Goal: Task Accomplishment & Management: Use online tool/utility

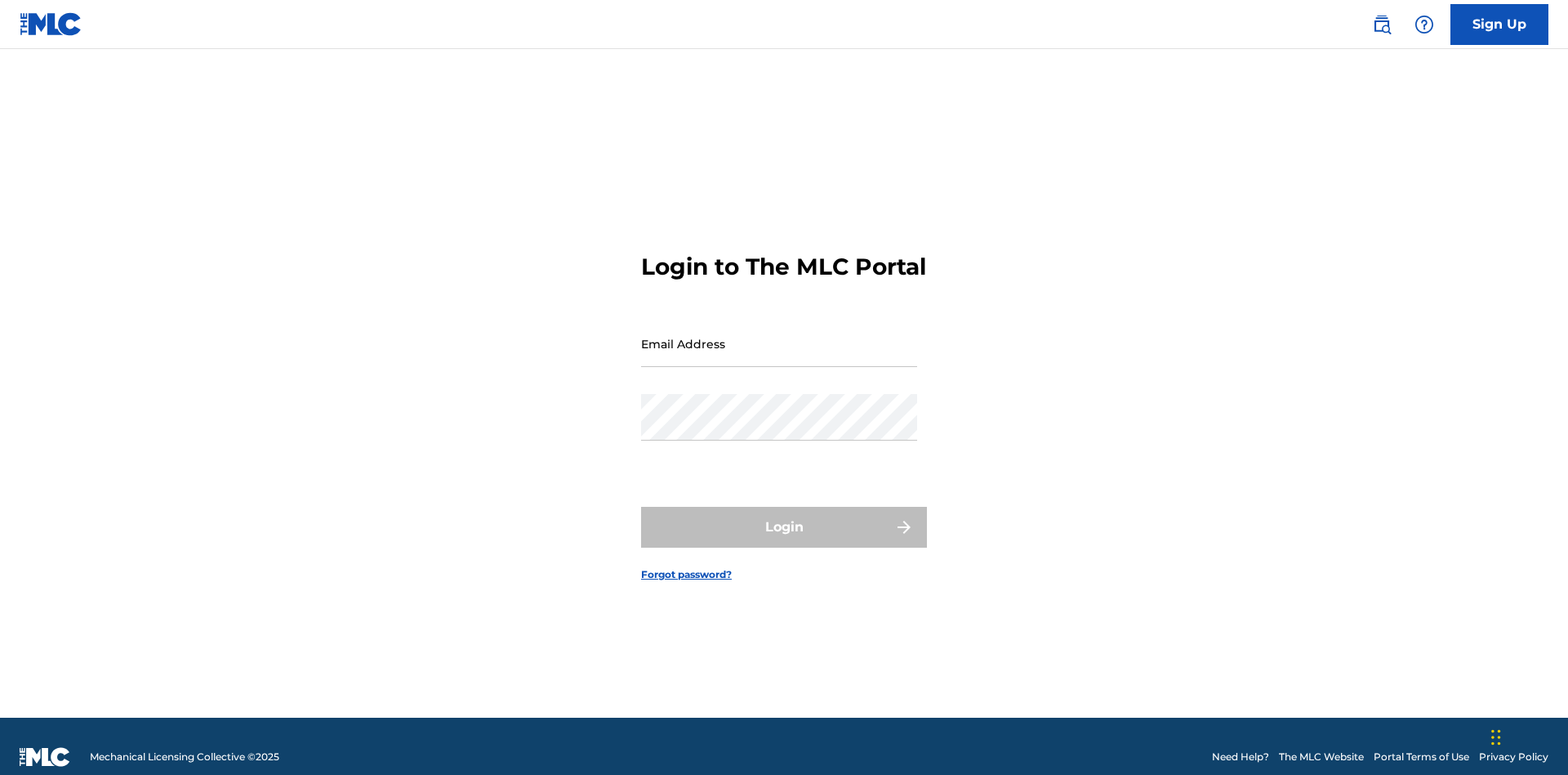
scroll to position [21, 0]
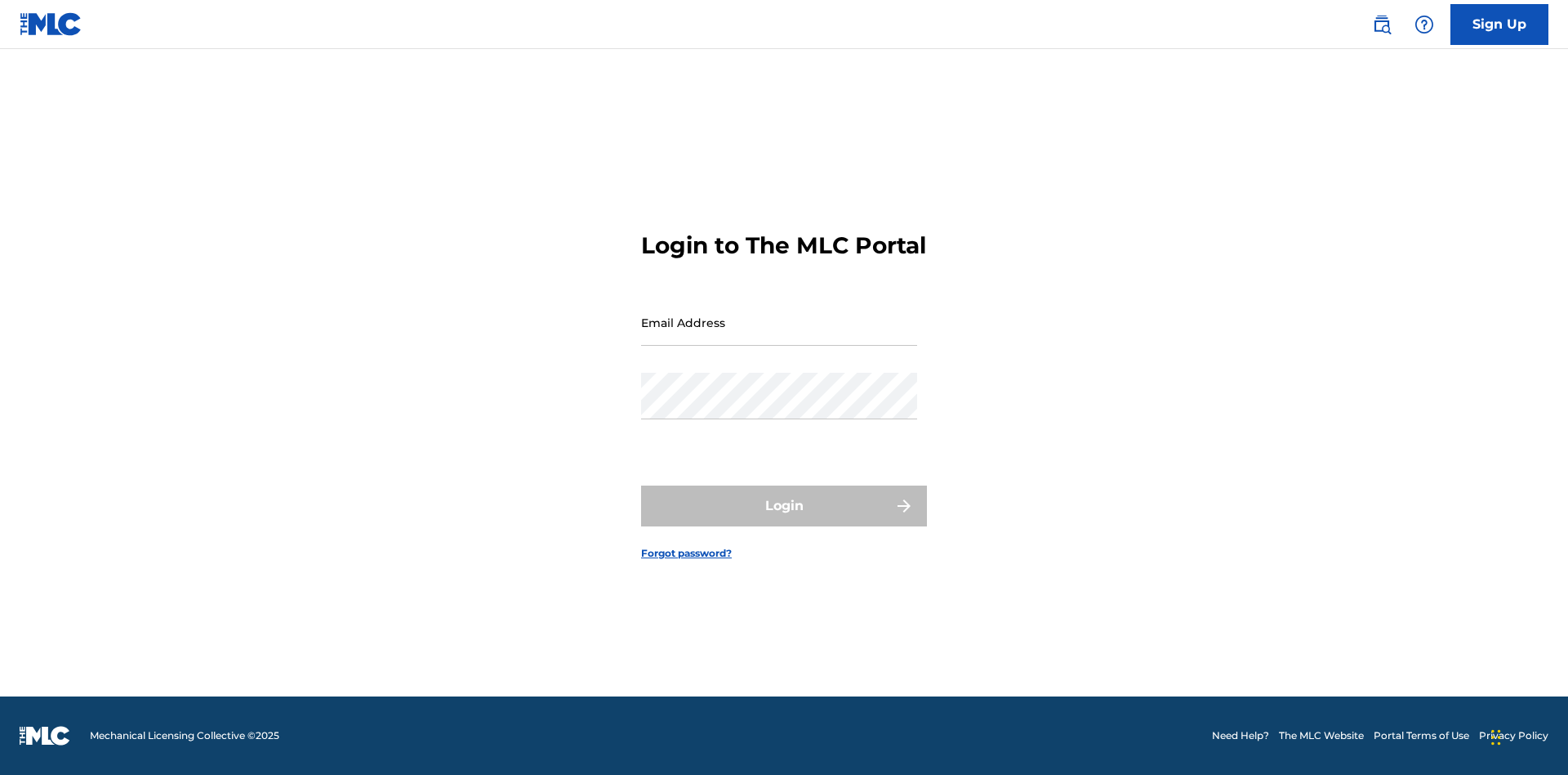
click at [779, 336] on input "Email Address" at bounding box center [778, 322] width 276 height 47
type input "[EMAIL_ADDRESS][DOMAIN_NAME]"
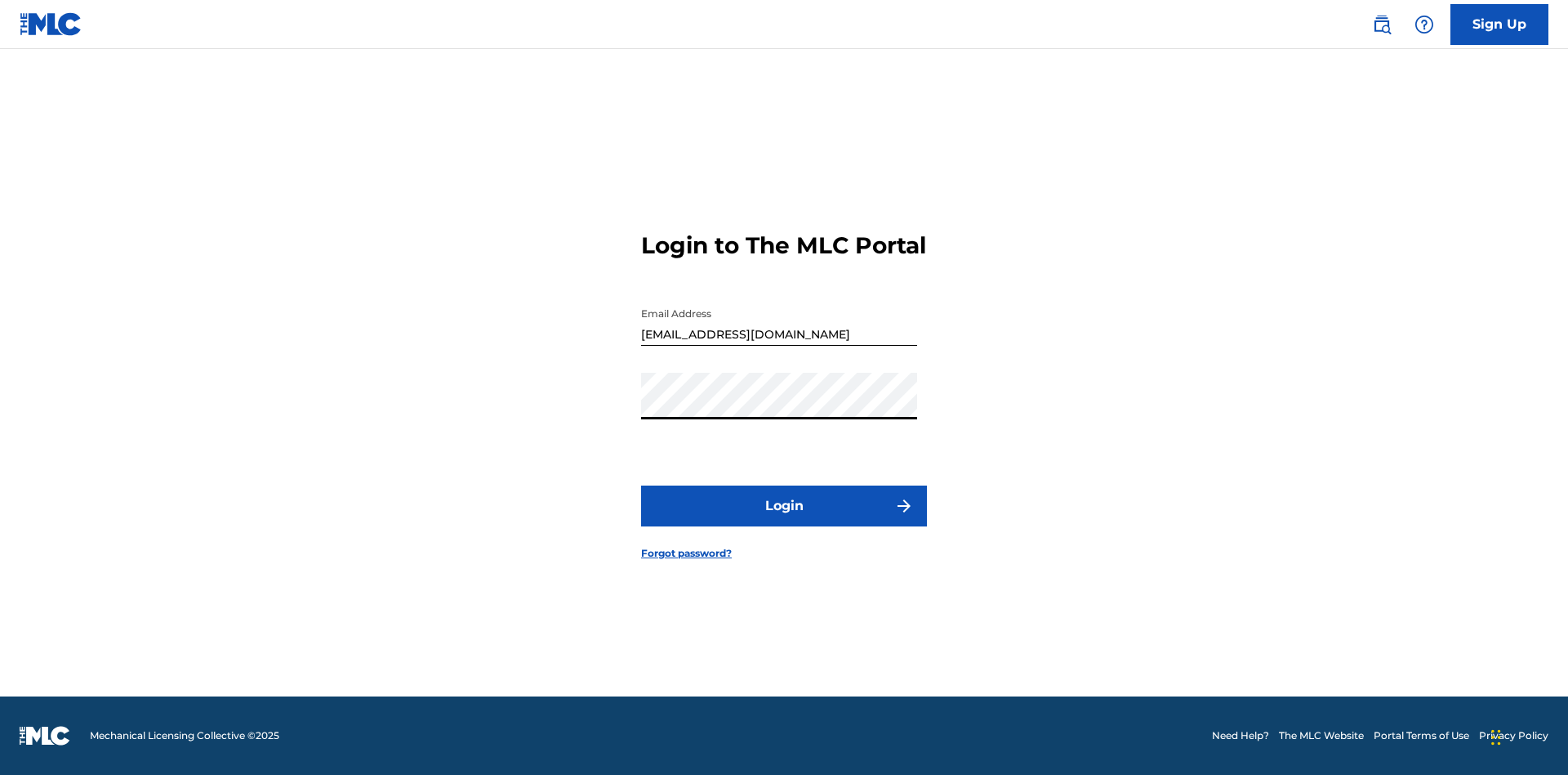
click at [784, 520] on button "Login" at bounding box center [783, 506] width 286 height 41
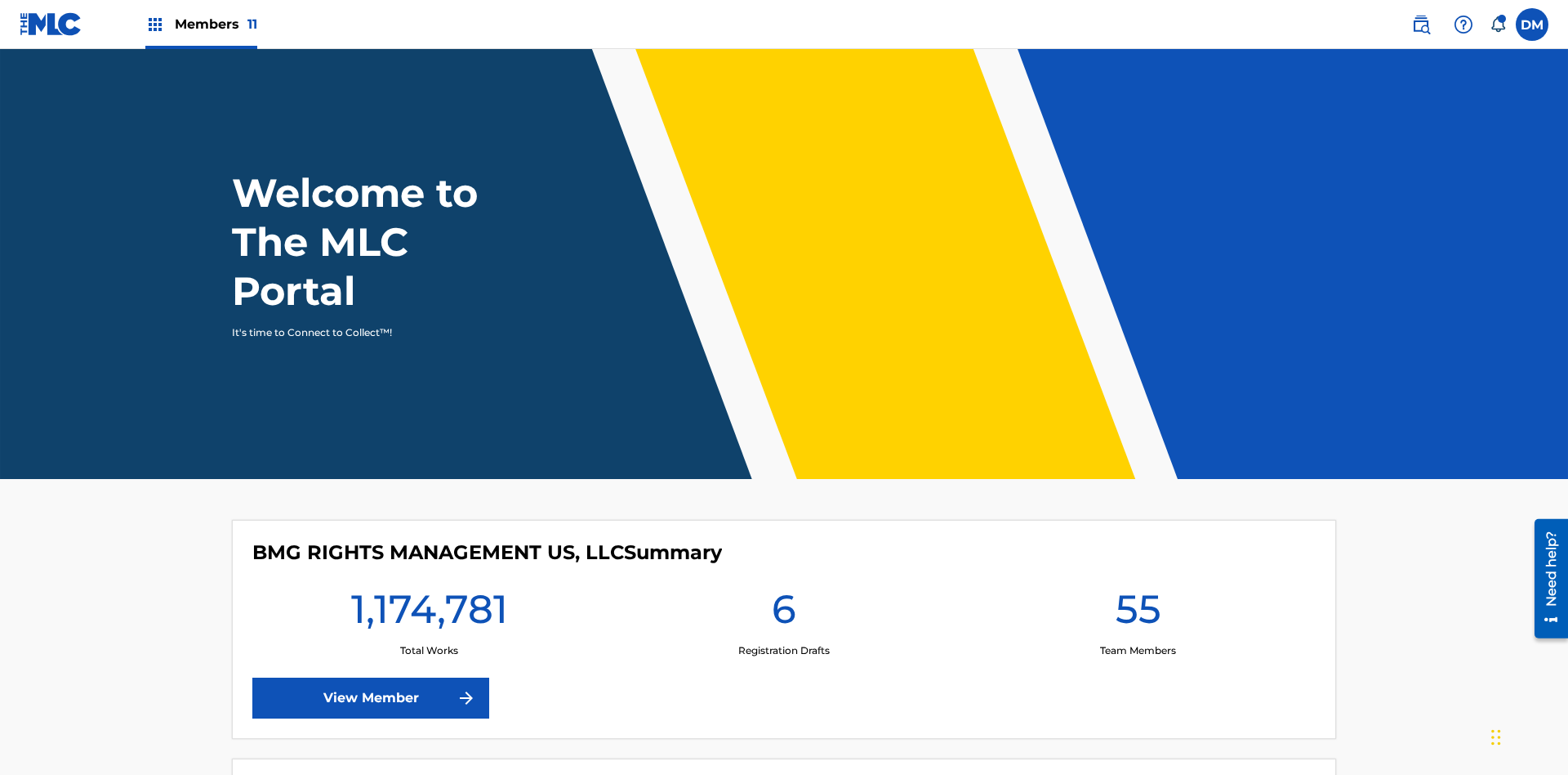
click at [201, 23] on span "Members 11" at bounding box center [216, 24] width 83 height 19
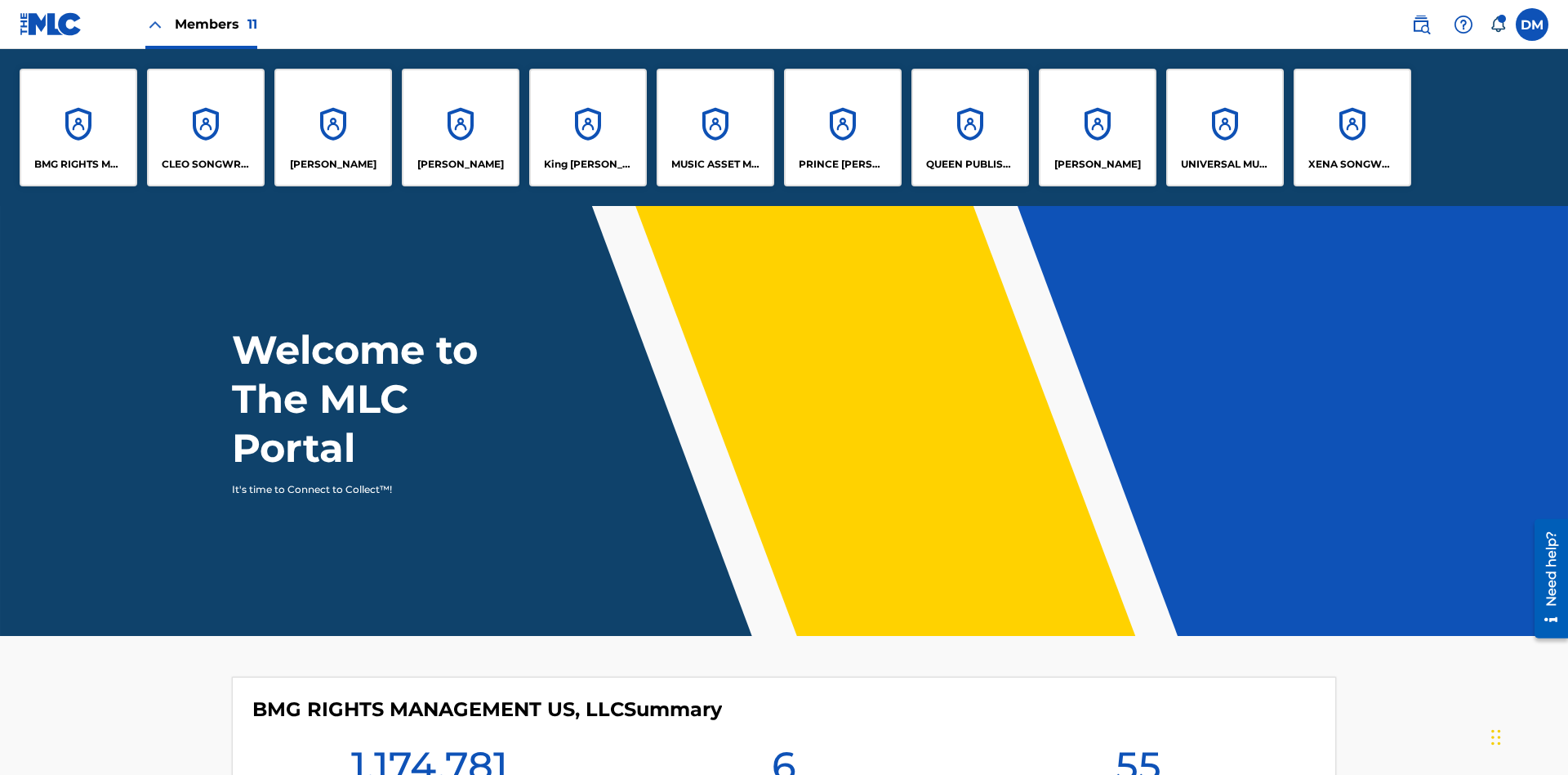
click at [206, 165] on p "CLEO SONGWRITER" at bounding box center [206, 165] width 89 height 15
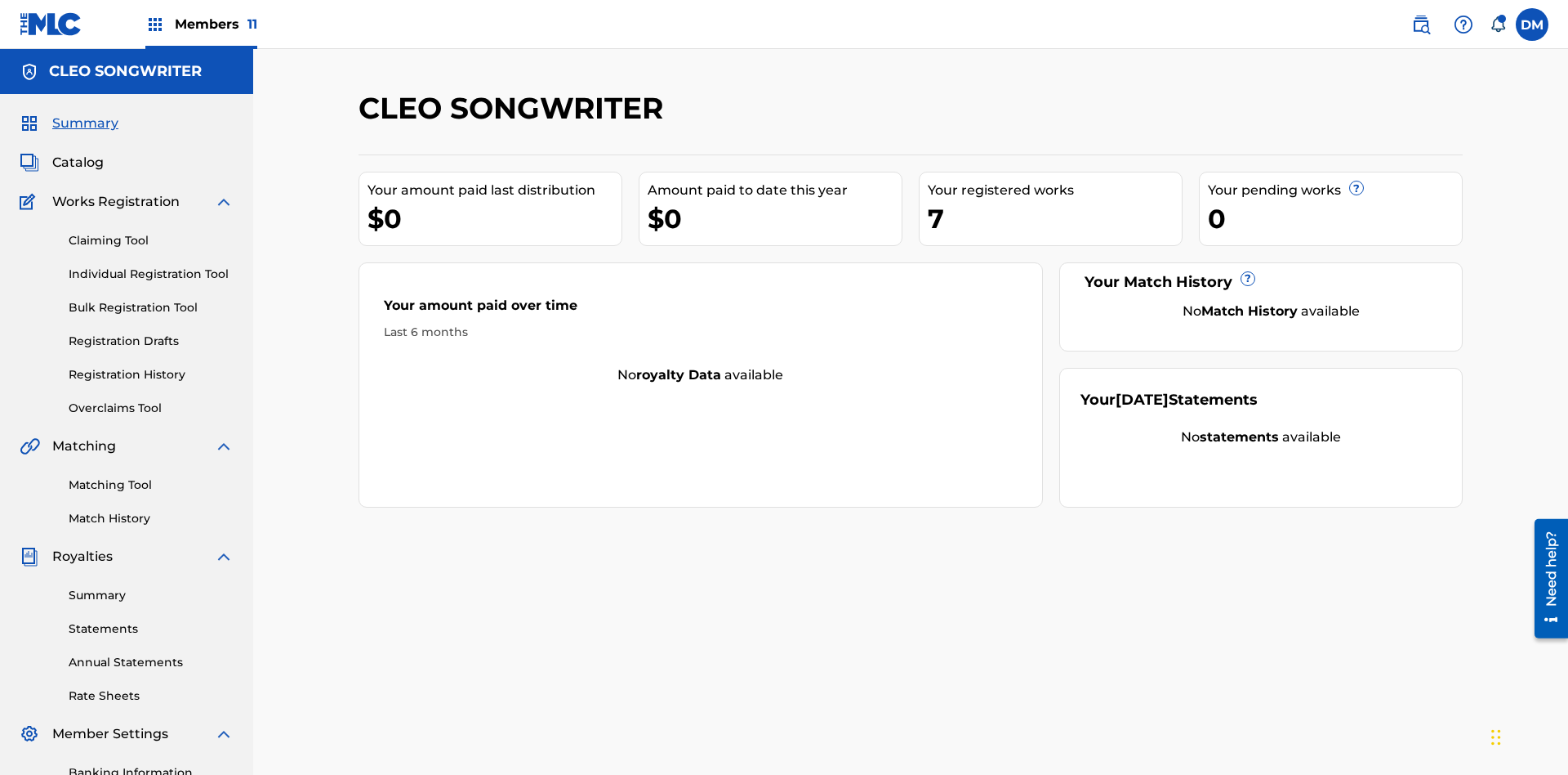
scroll to position [238, 0]
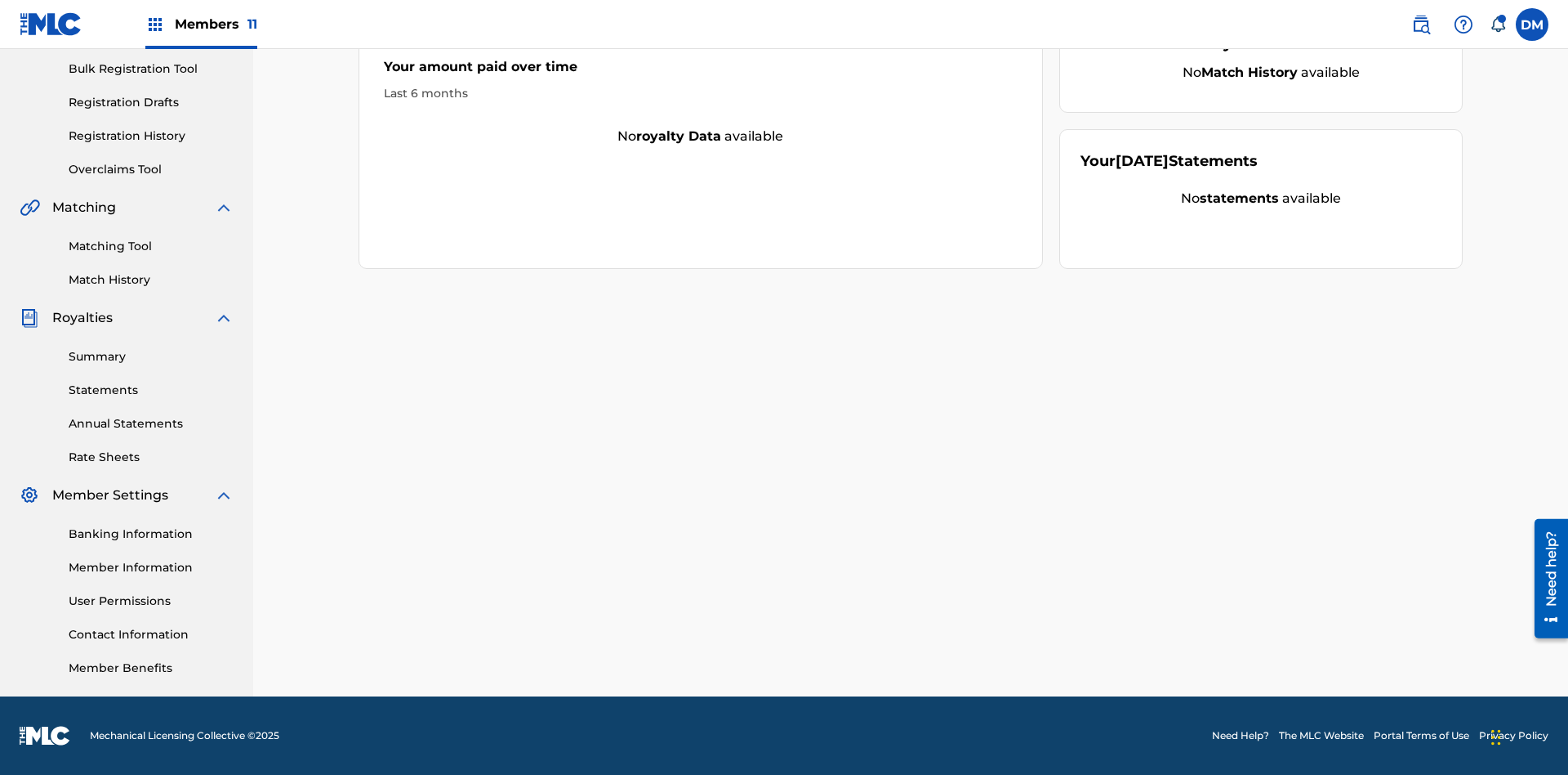
click at [151, 169] on link "Overclaims Tool" at bounding box center [151, 169] width 165 height 17
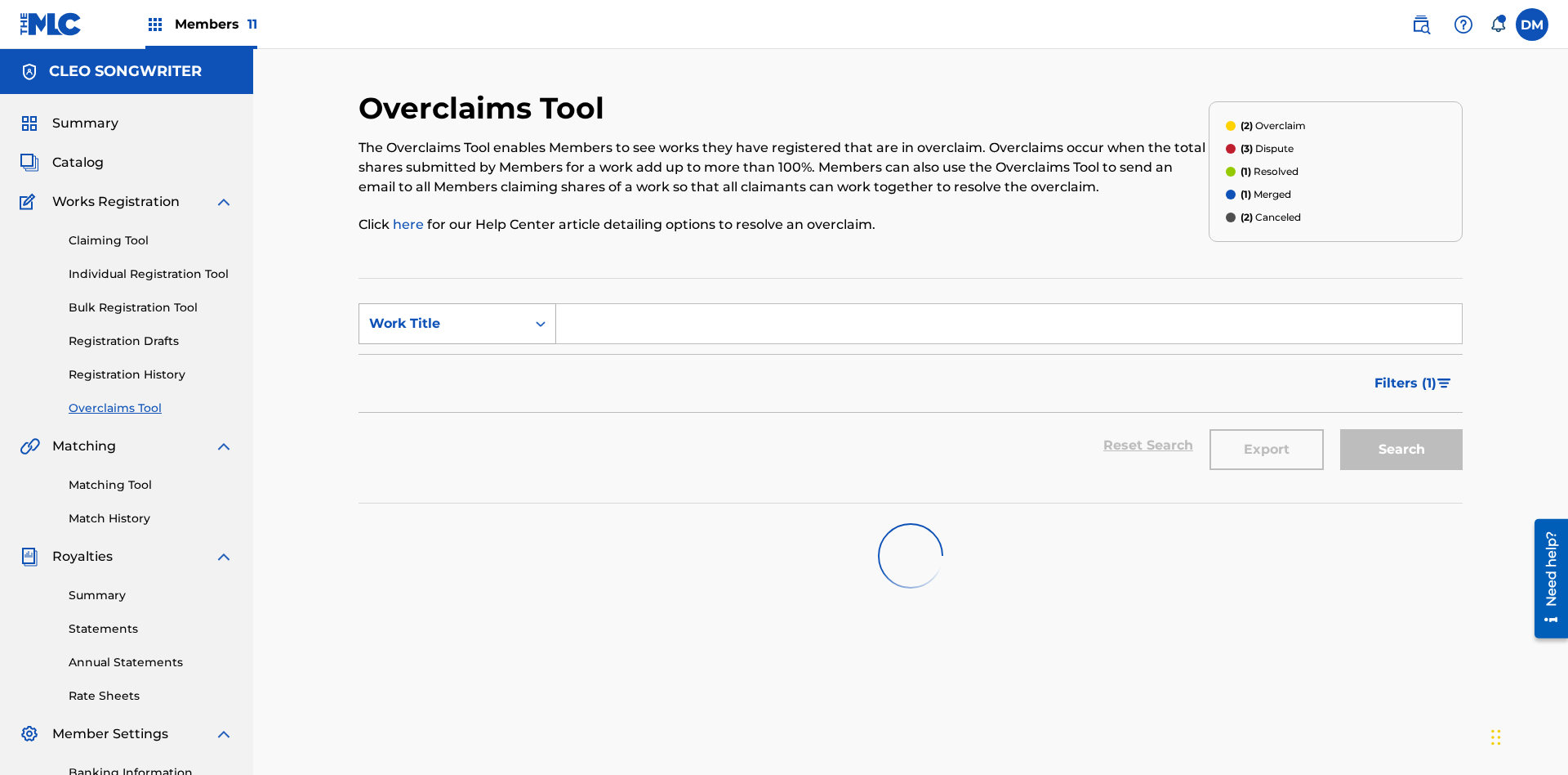
click at [443, 314] on div "Work Title" at bounding box center [443, 323] width 147 height 20
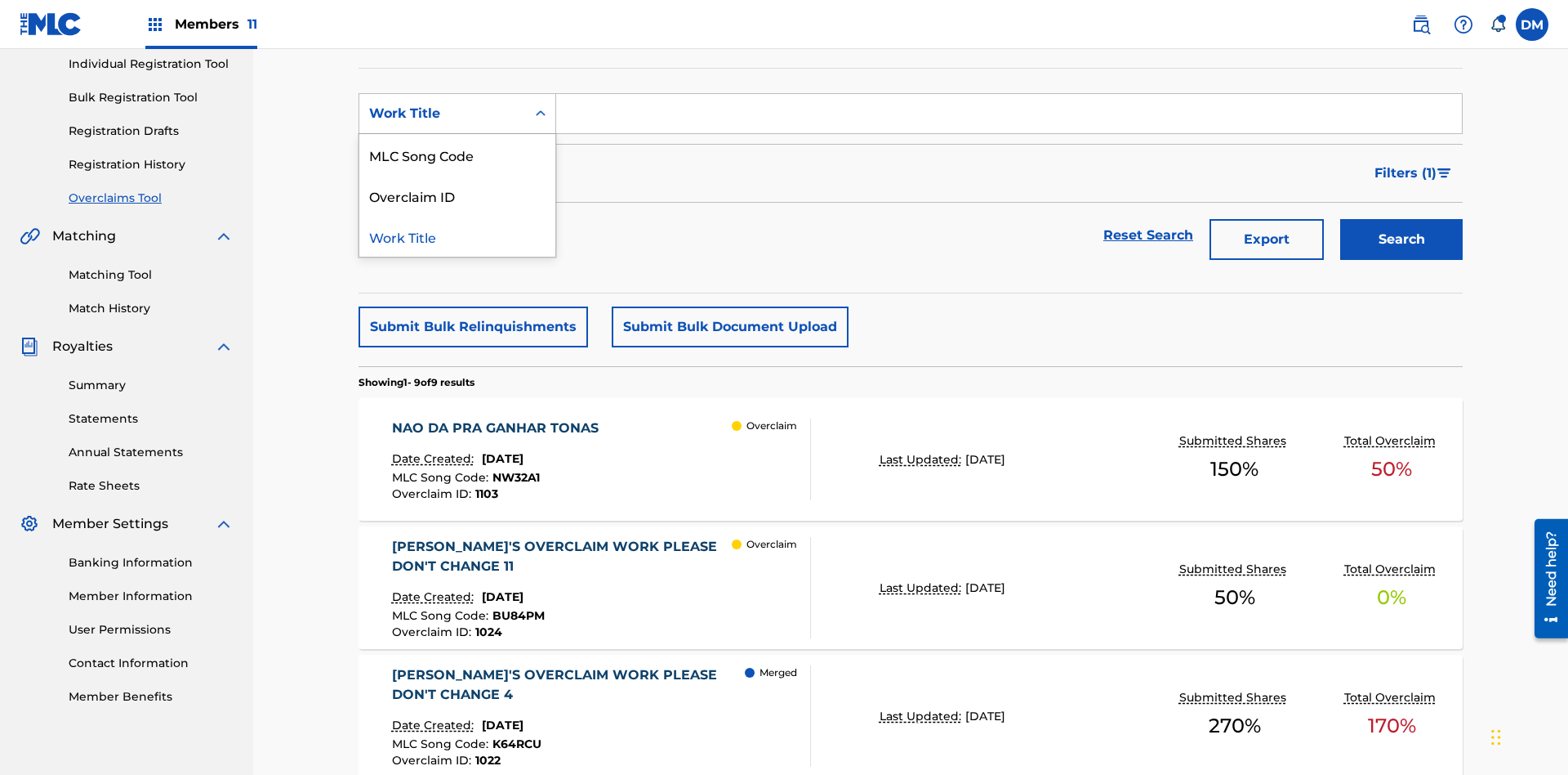
click at [458, 154] on div "MLC Song Code" at bounding box center [457, 154] width 196 height 41
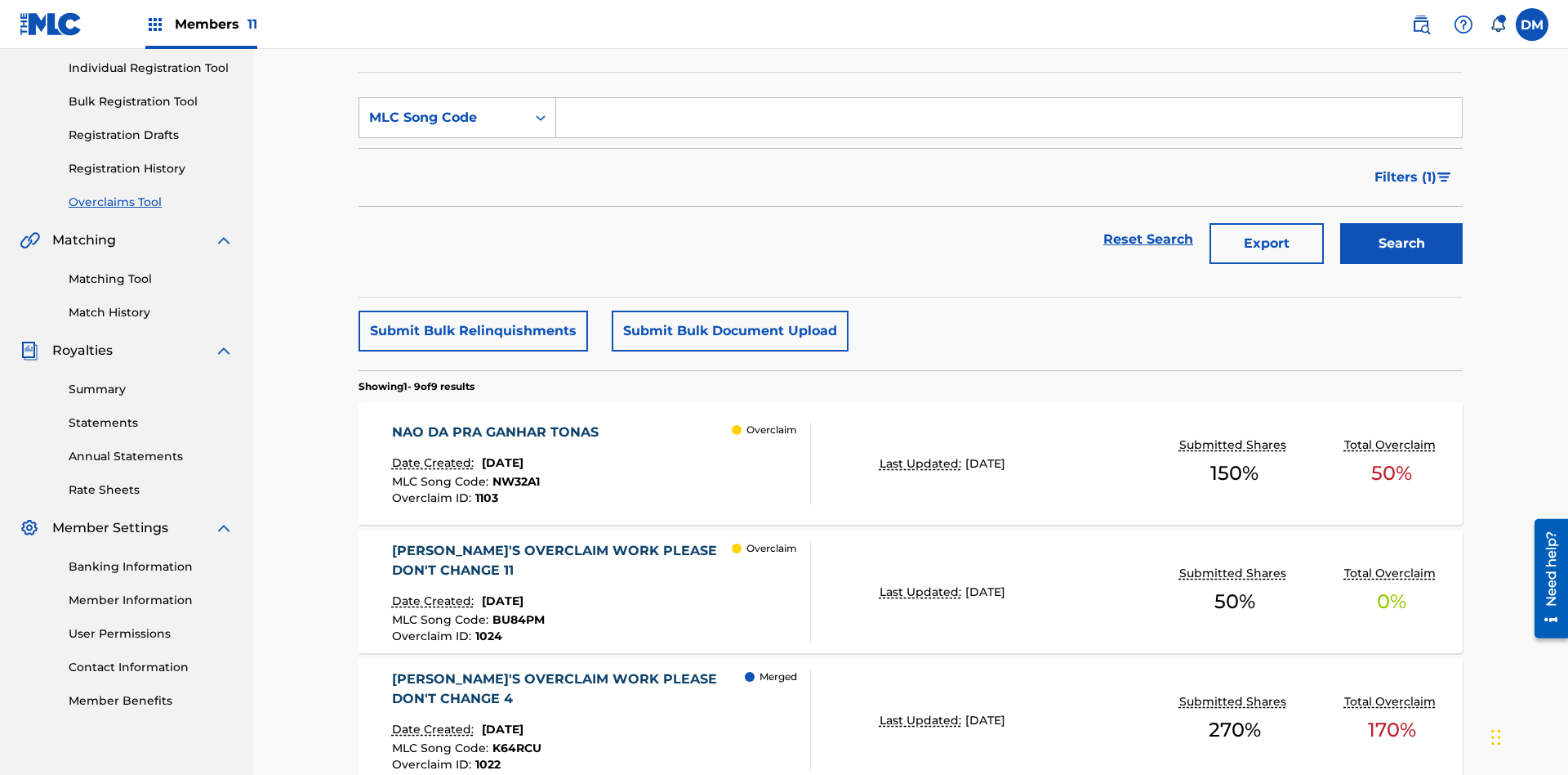
click at [1009, 117] on input "Search Form" at bounding box center [1009, 117] width 906 height 39
type input "K64KAN"
click at [1402, 223] on button "Search" at bounding box center [1402, 244] width 123 height 41
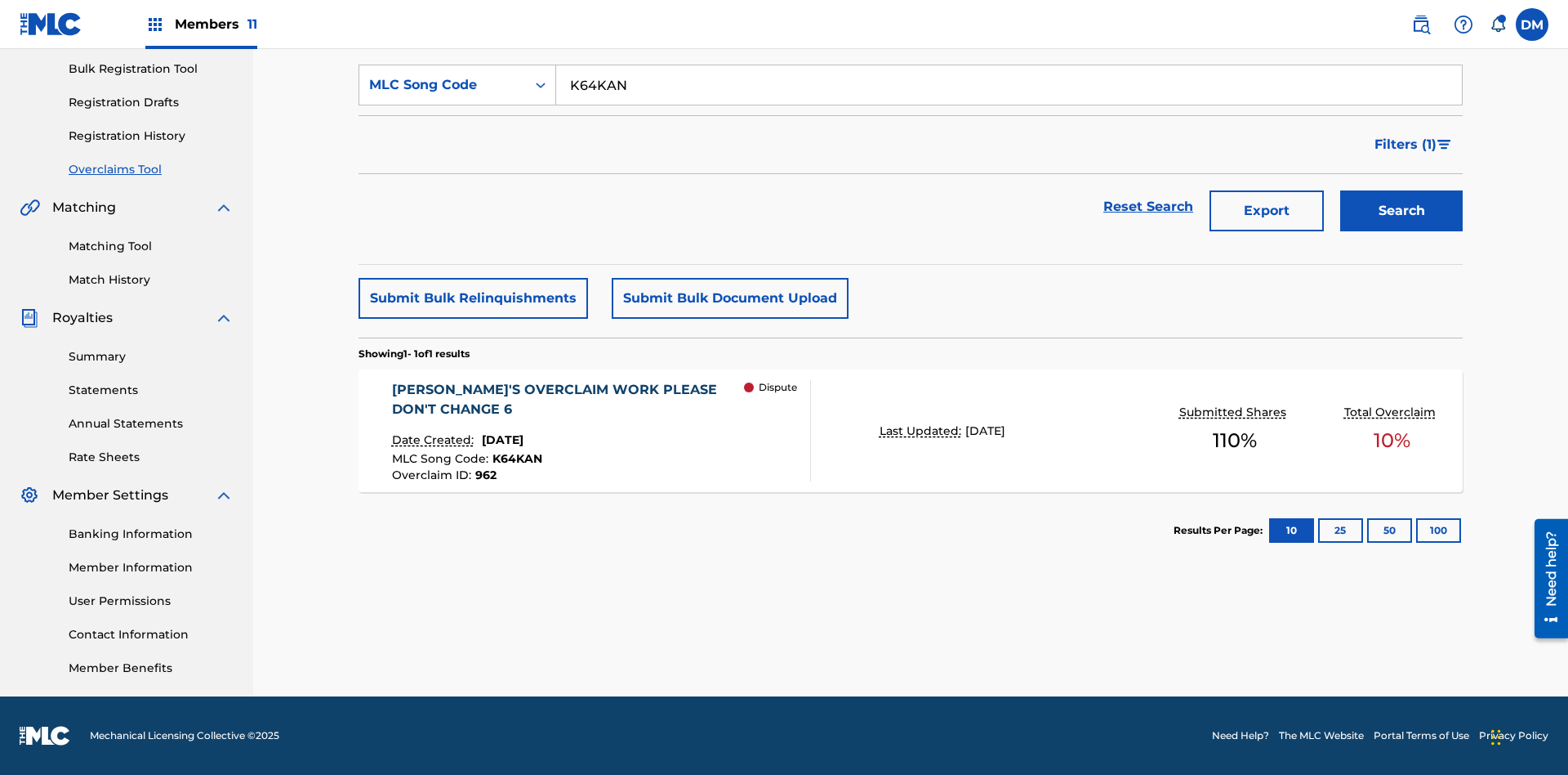
click at [518, 439] on span "[DATE]" at bounding box center [502, 440] width 42 height 15
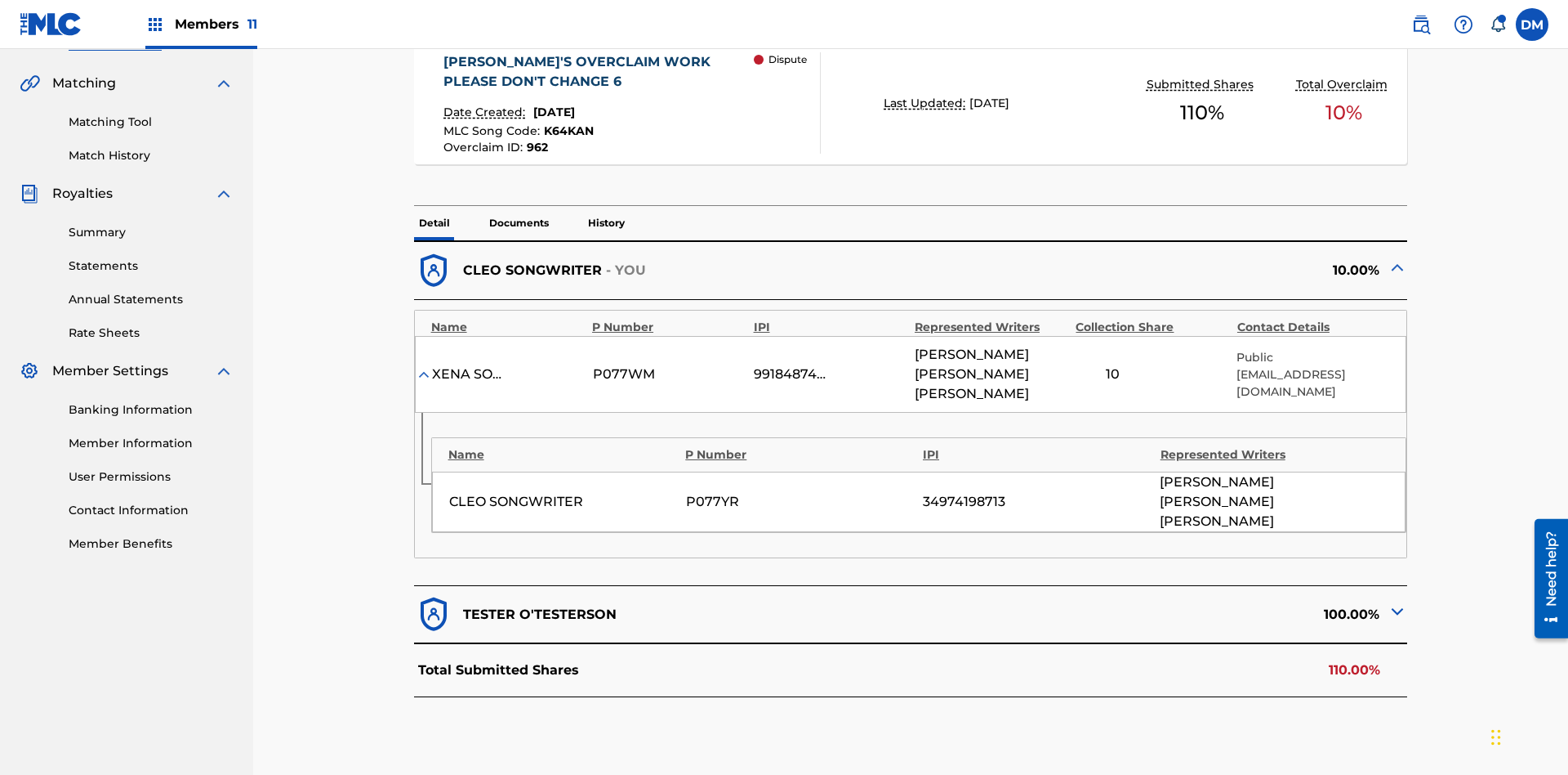
click at [1398, 601] on img at bounding box center [1397, 610] width 20 height 20
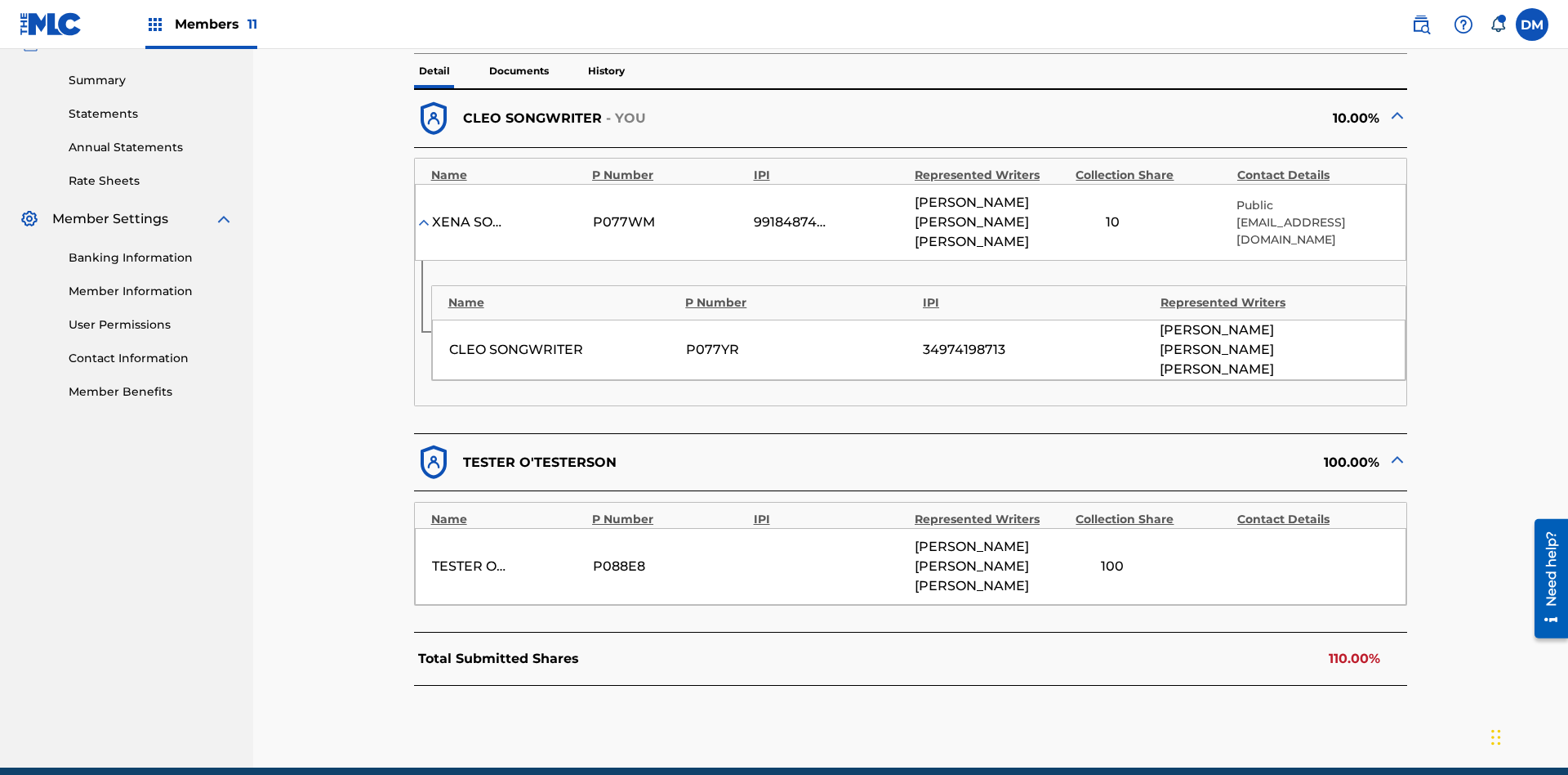
scroll to position [520, 0]
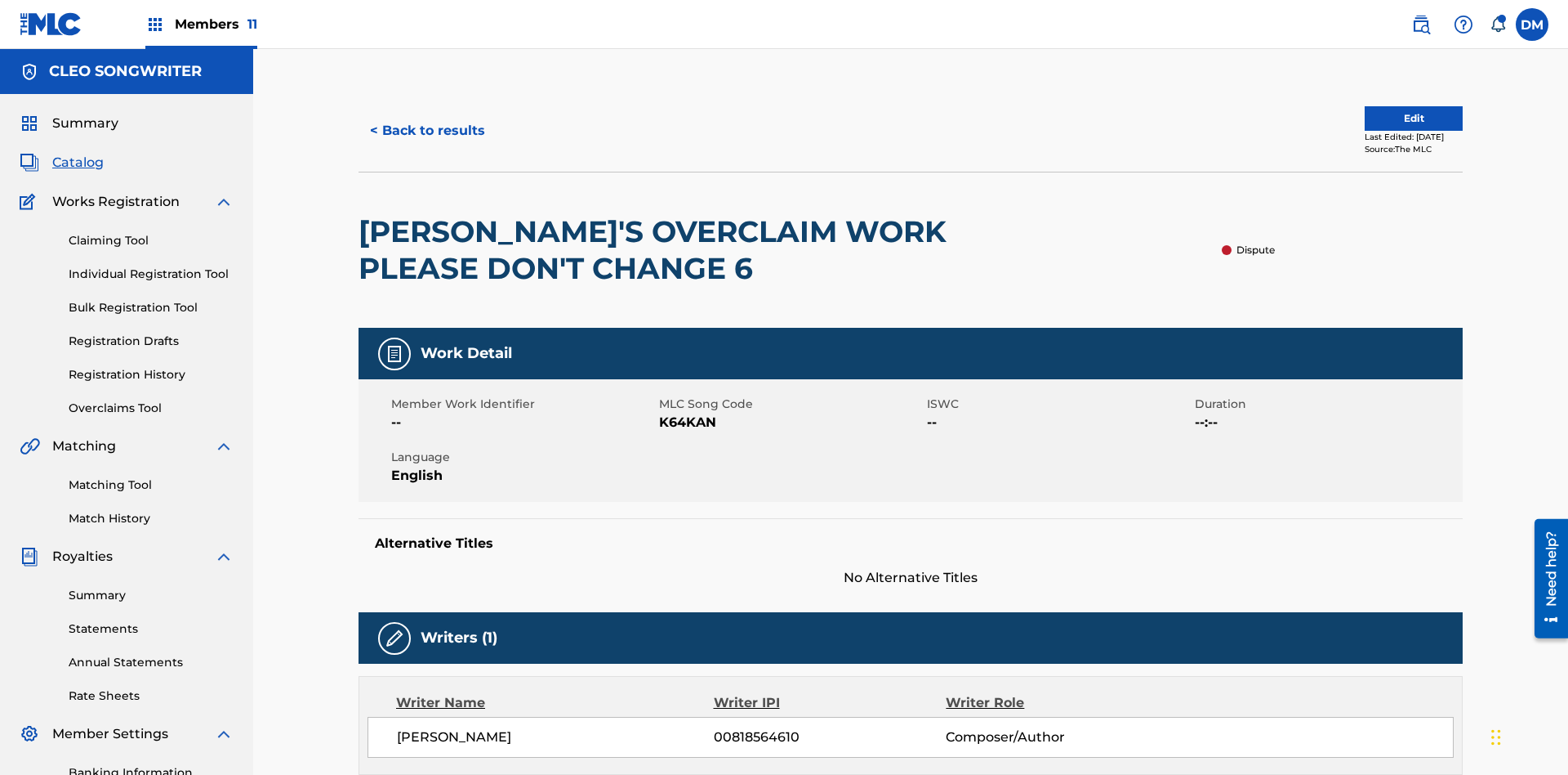
scroll to position [115, 0]
